Goal: Information Seeking & Learning: Learn about a topic

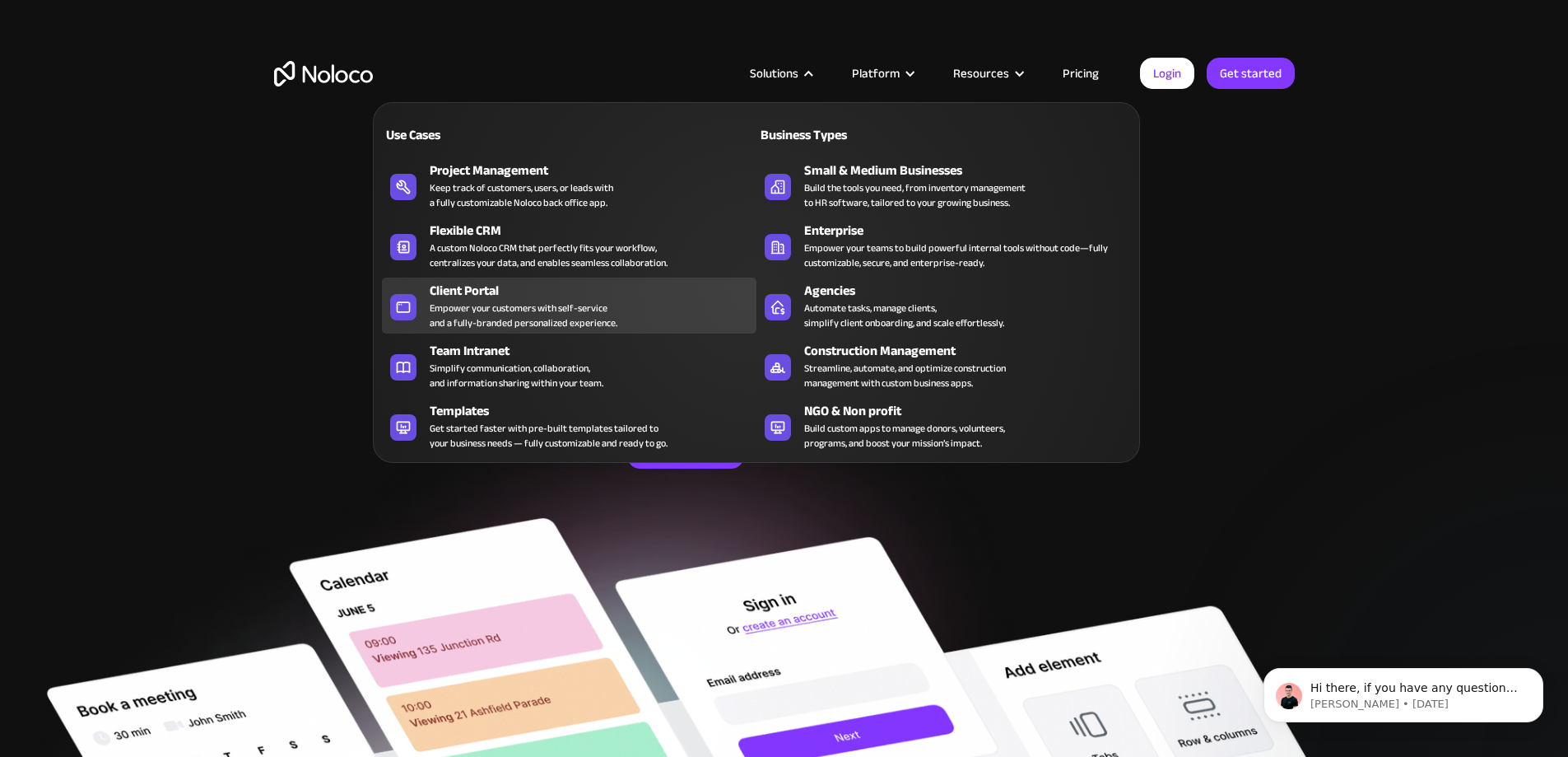
click at [512, 317] on div "Empower your customers with self-service and a fully-branded personalized exper…" at bounding box center [523, 315] width 187 height 30
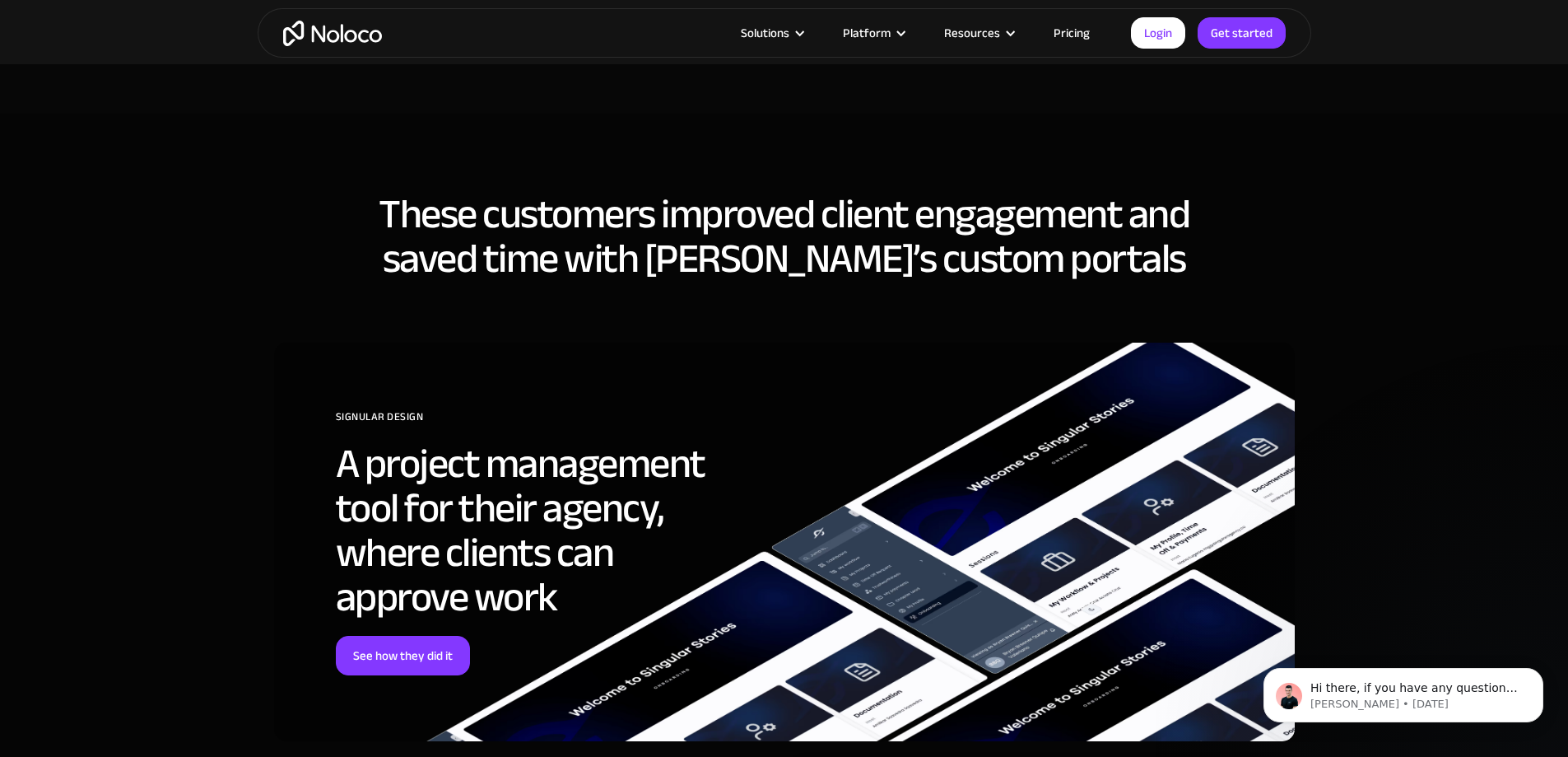
scroll to position [4776, 0]
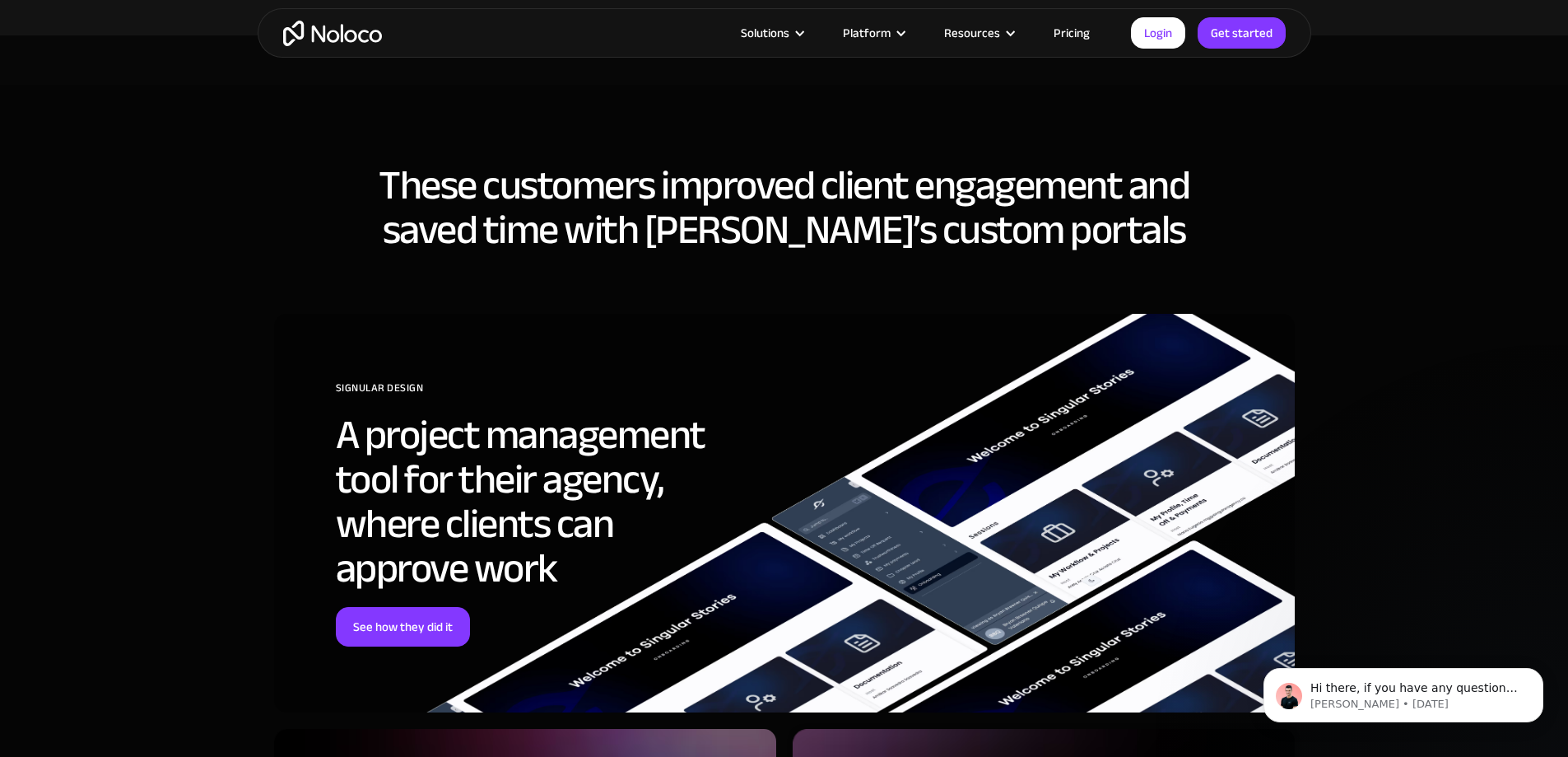
click at [1082, 33] on link "Pricing" at bounding box center [1071, 33] width 77 height 21
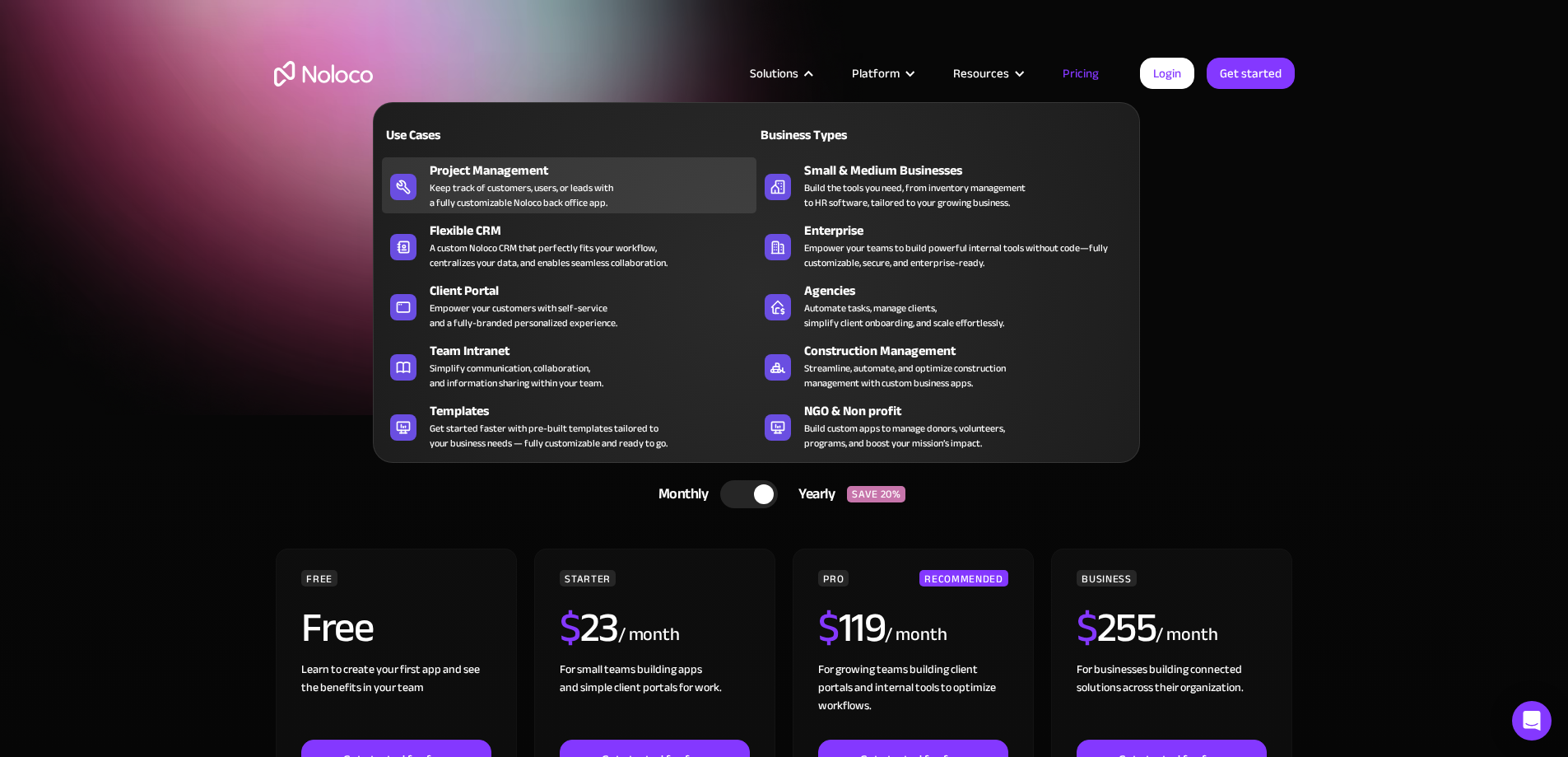
click at [651, 195] on div "Project Management Keep track of customers, users, or leads with a fully custom…" at bounding box center [589, 186] width 319 height 50
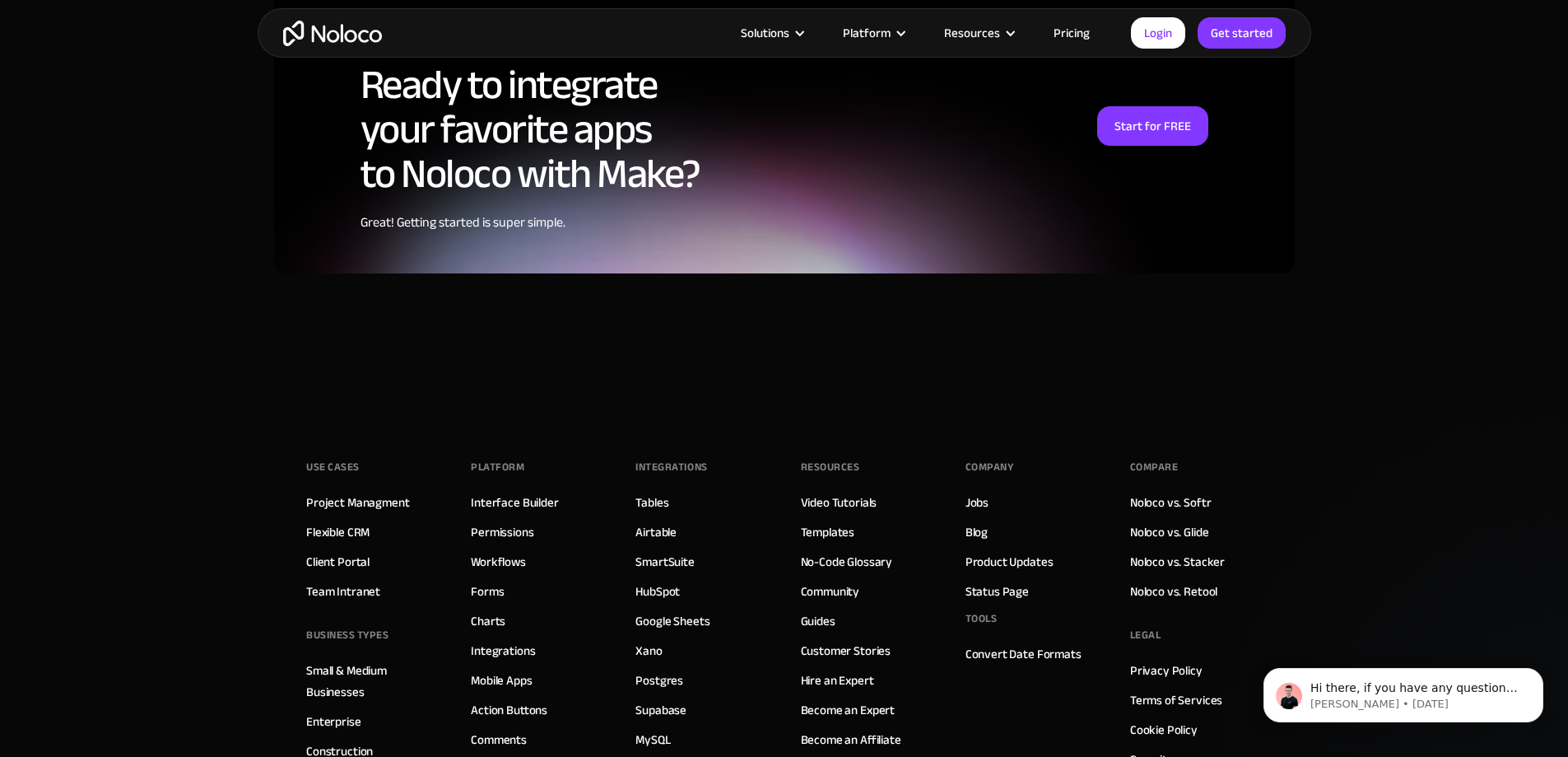
scroll to position [4200, 0]
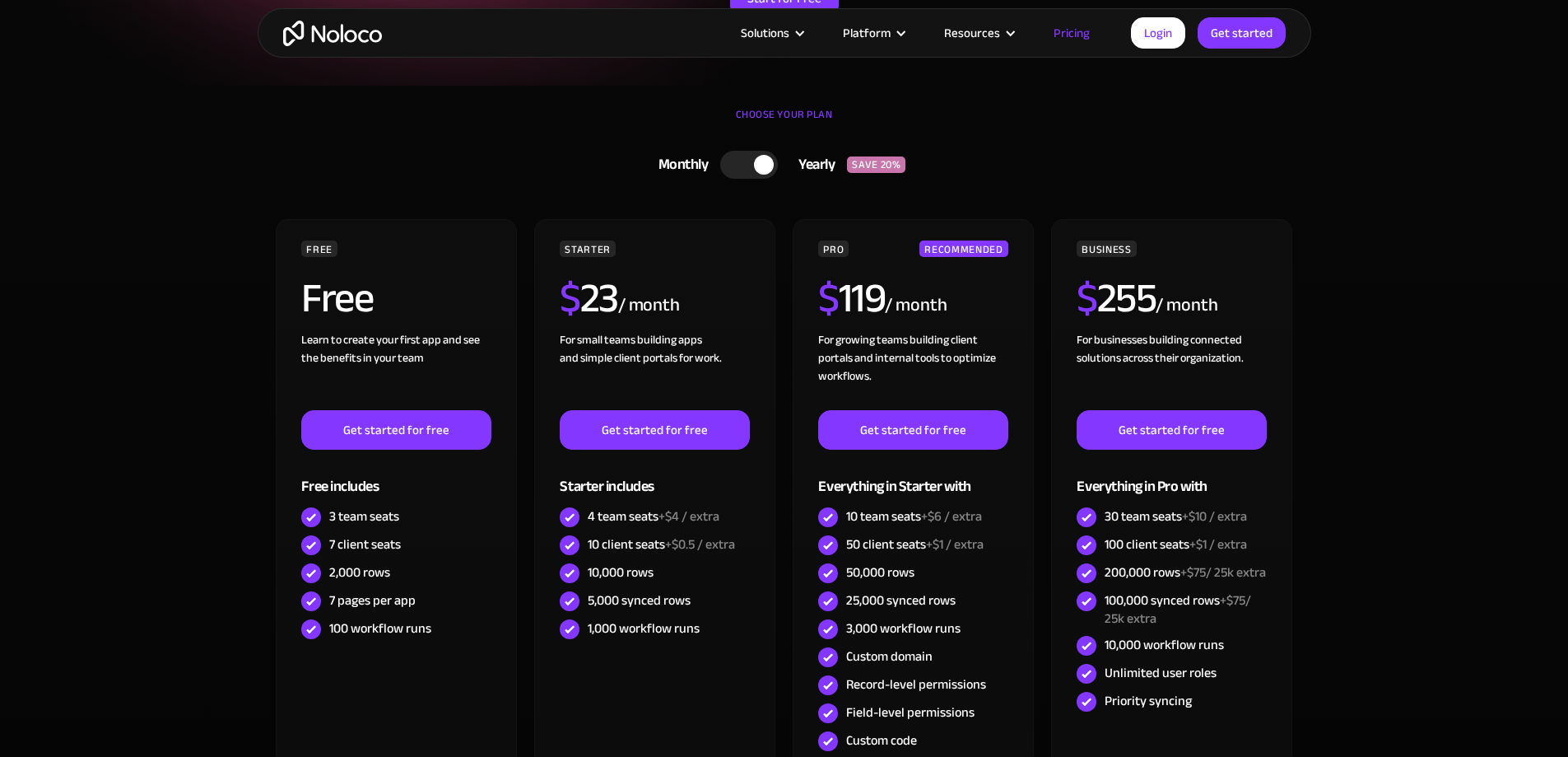
scroll to position [329, 0]
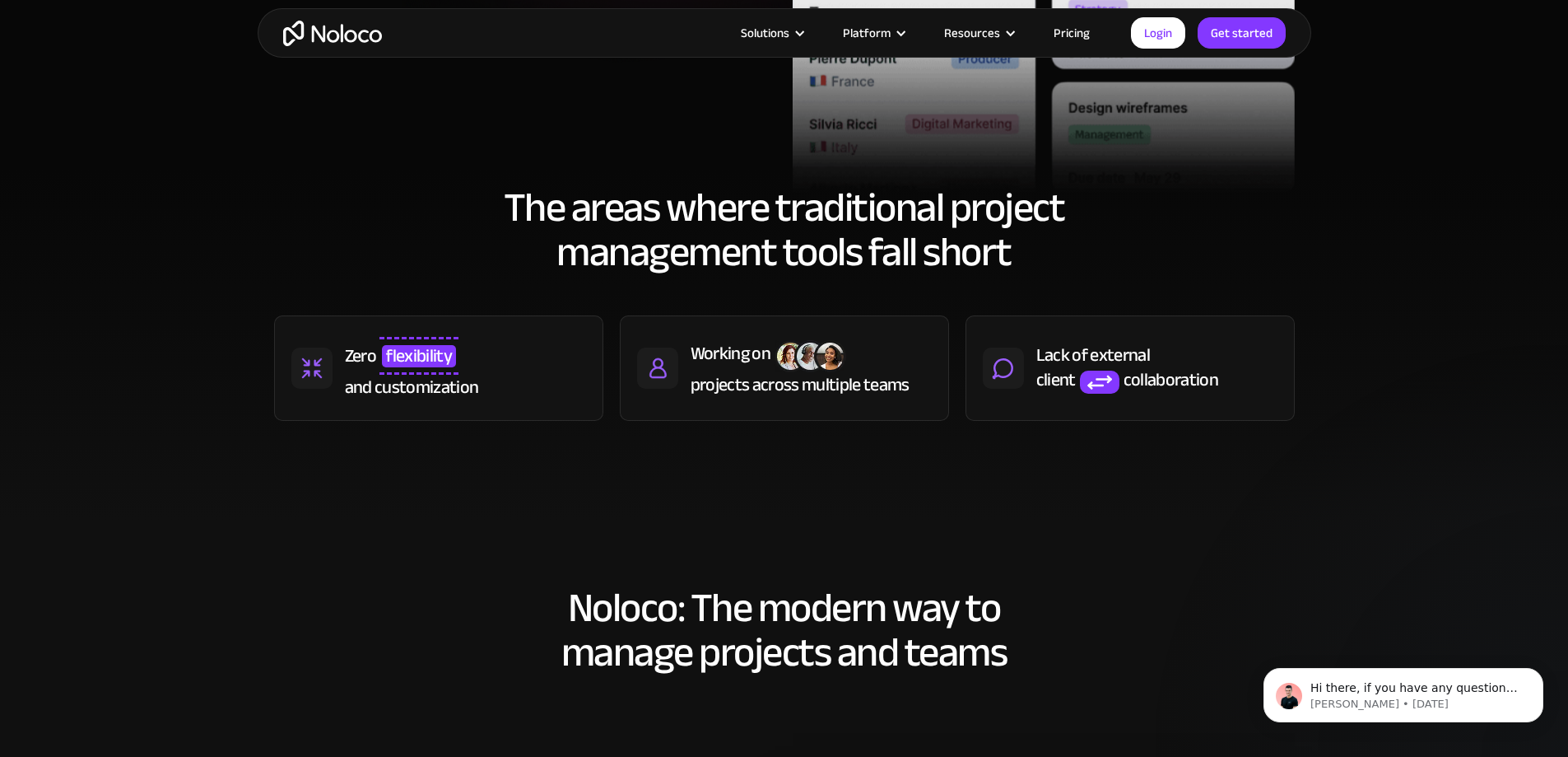
scroll to position [659, 0]
